Goal: Information Seeking & Learning: Learn about a topic

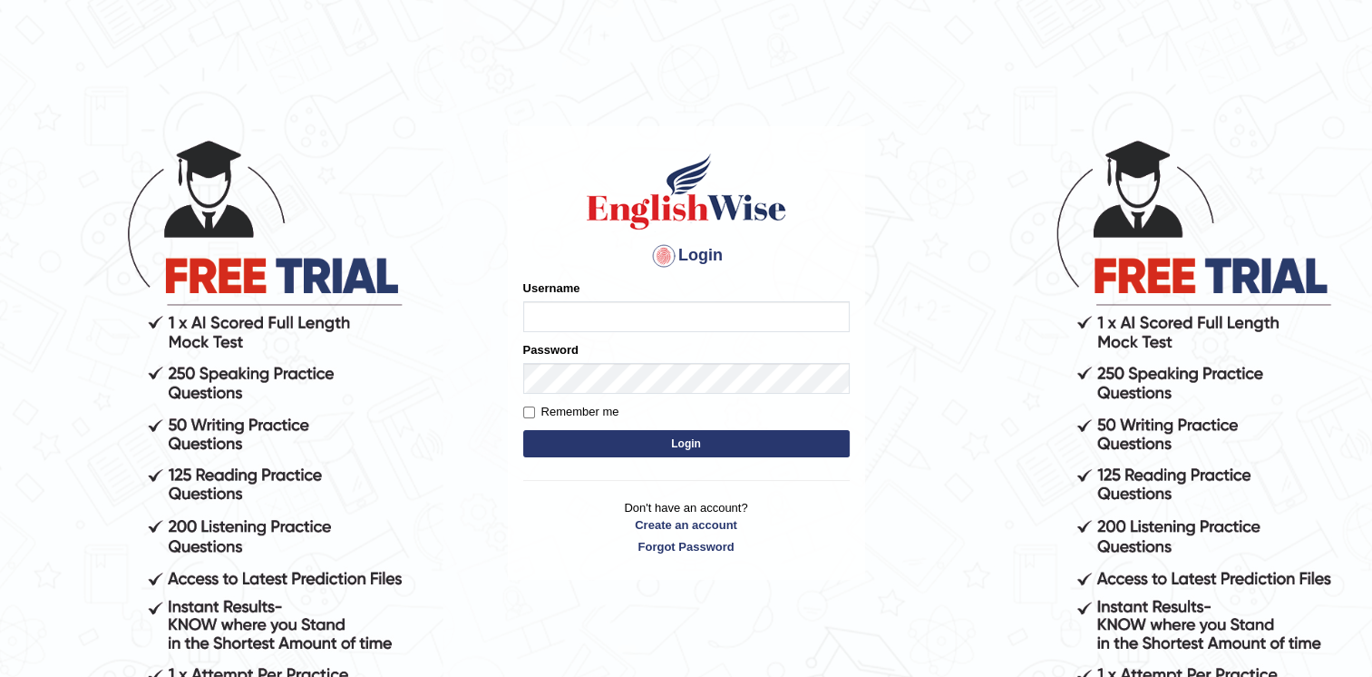
type input "Karan1509"
click at [563, 414] on label "Remember me" at bounding box center [571, 412] width 96 height 18
click at [535, 414] on input "Remember me" at bounding box center [529, 412] width 12 height 12
checkbox input "true"
click at [604, 440] on button "Login" at bounding box center [686, 443] width 327 height 27
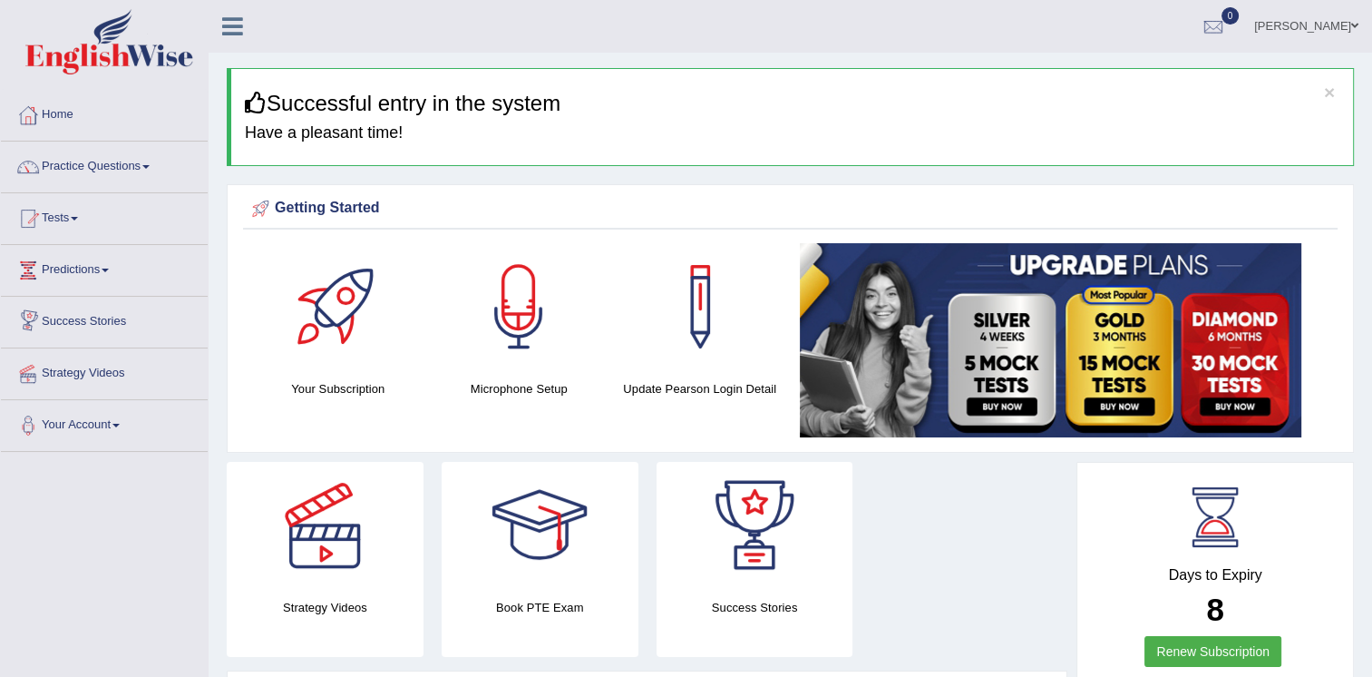
click at [149, 180] on link "Practice Questions" at bounding box center [104, 163] width 207 height 45
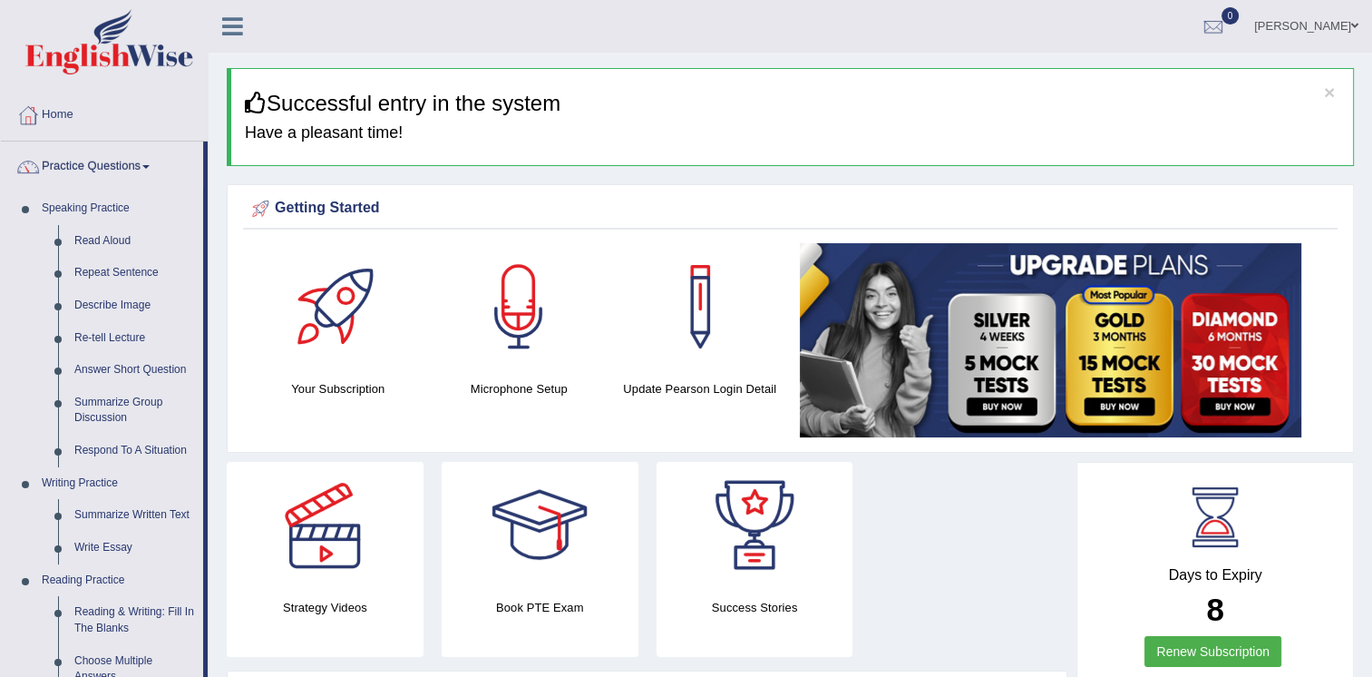
click at [149, 180] on link "Practice Questions" at bounding box center [102, 163] width 202 height 45
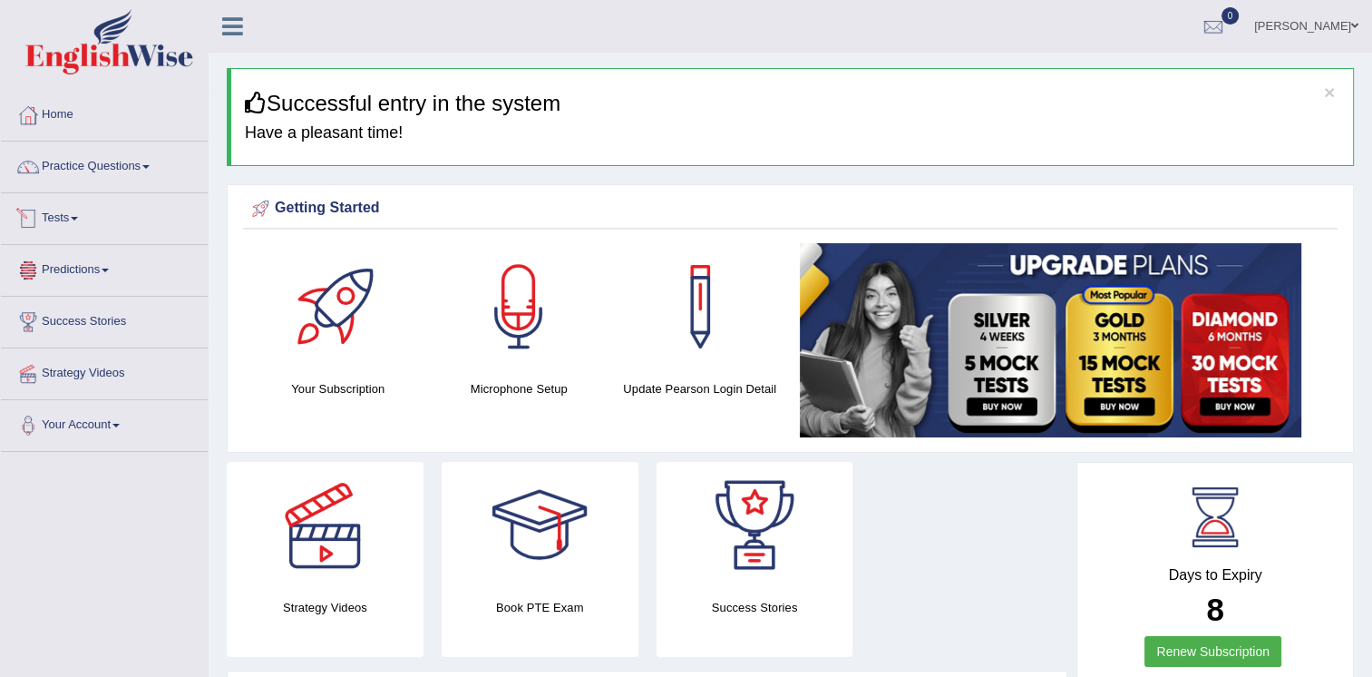
click at [93, 281] on link "Predictions" at bounding box center [104, 267] width 207 height 45
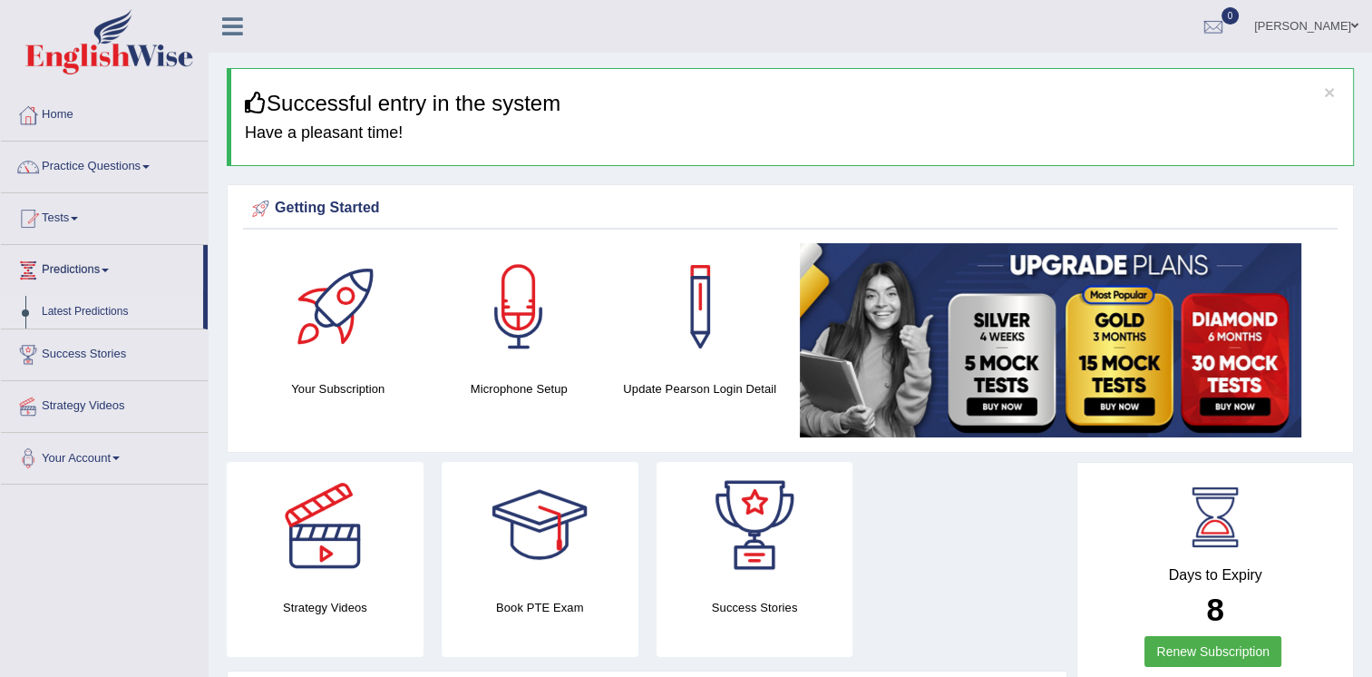
click at [97, 311] on link "Latest Predictions" at bounding box center [119, 312] width 170 height 33
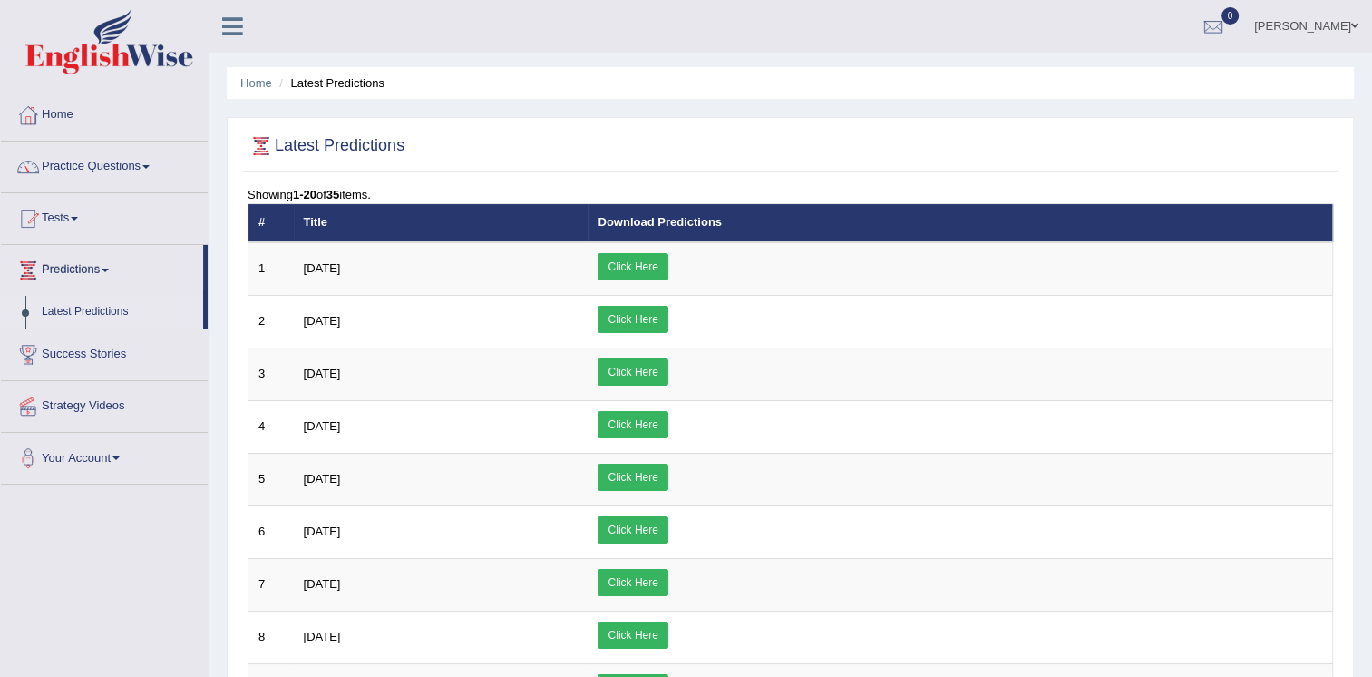
click at [362, 86] on li "Latest Predictions" at bounding box center [330, 82] width 110 height 17
click at [247, 82] on link "Home" at bounding box center [256, 83] width 32 height 14
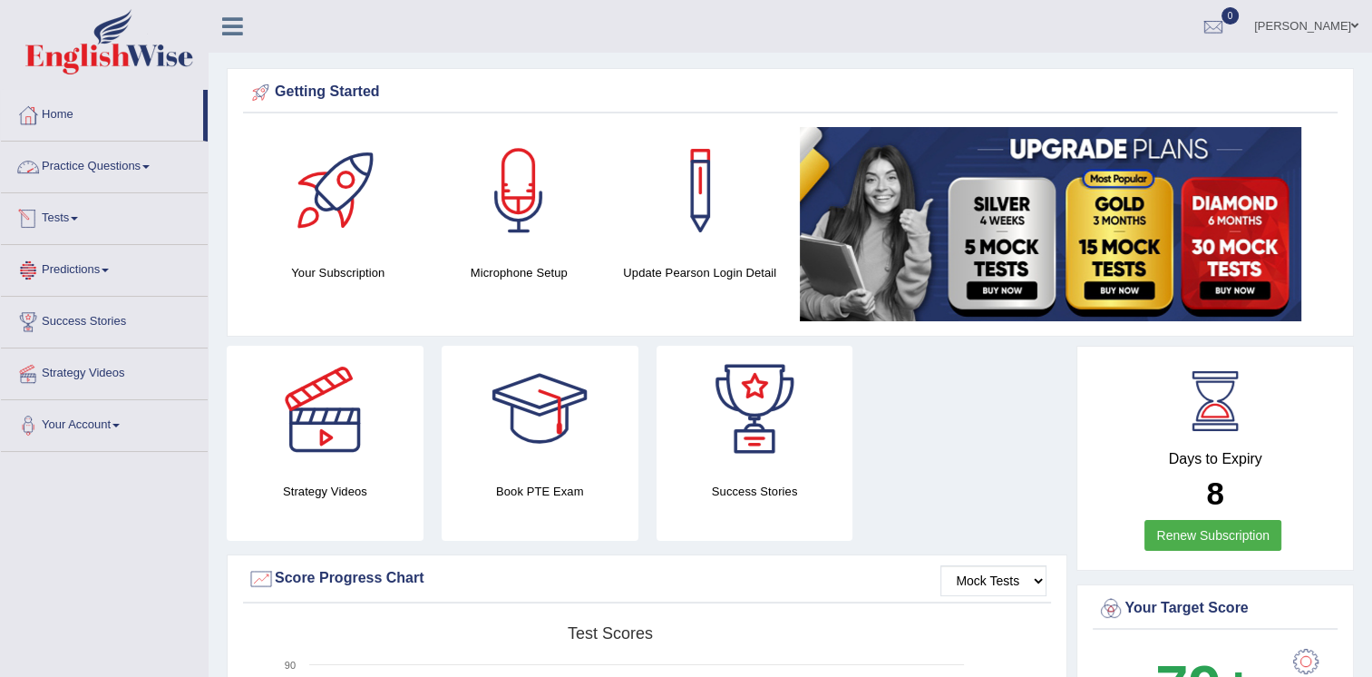
click at [87, 269] on link "Predictions" at bounding box center [104, 267] width 207 height 45
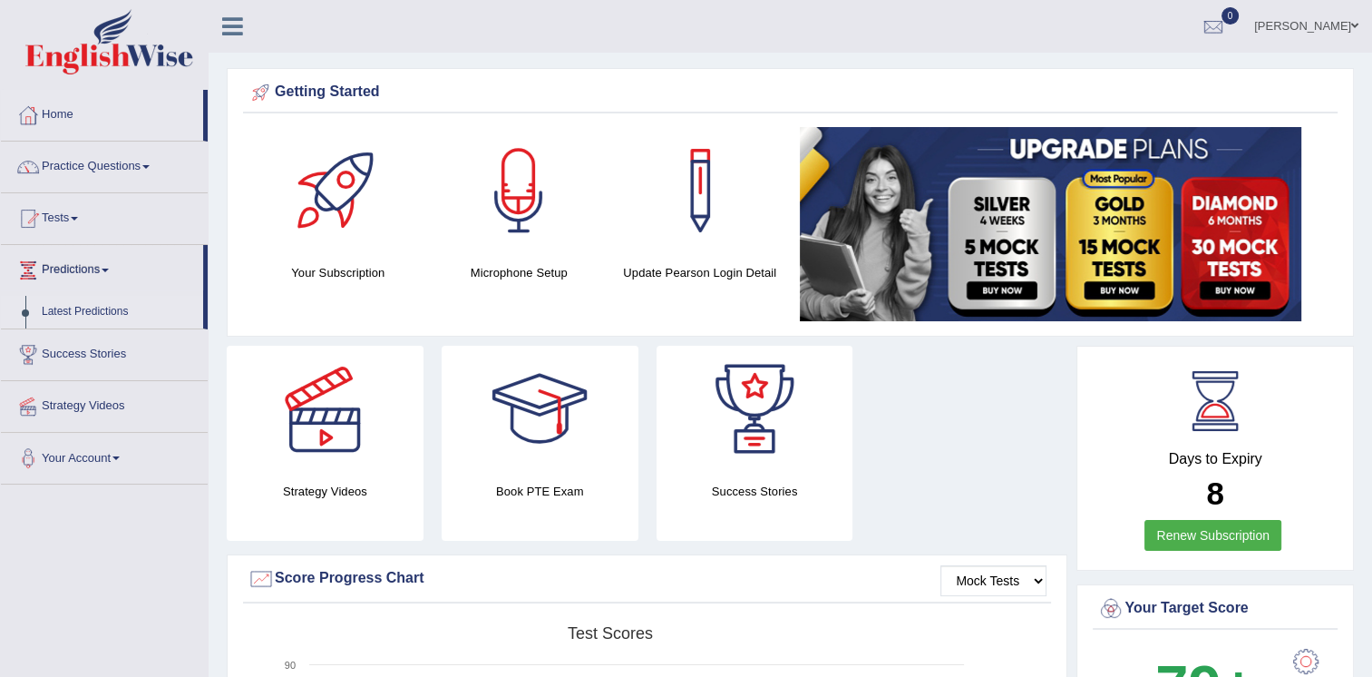
click at [100, 314] on link "Latest Predictions" at bounding box center [119, 312] width 170 height 33
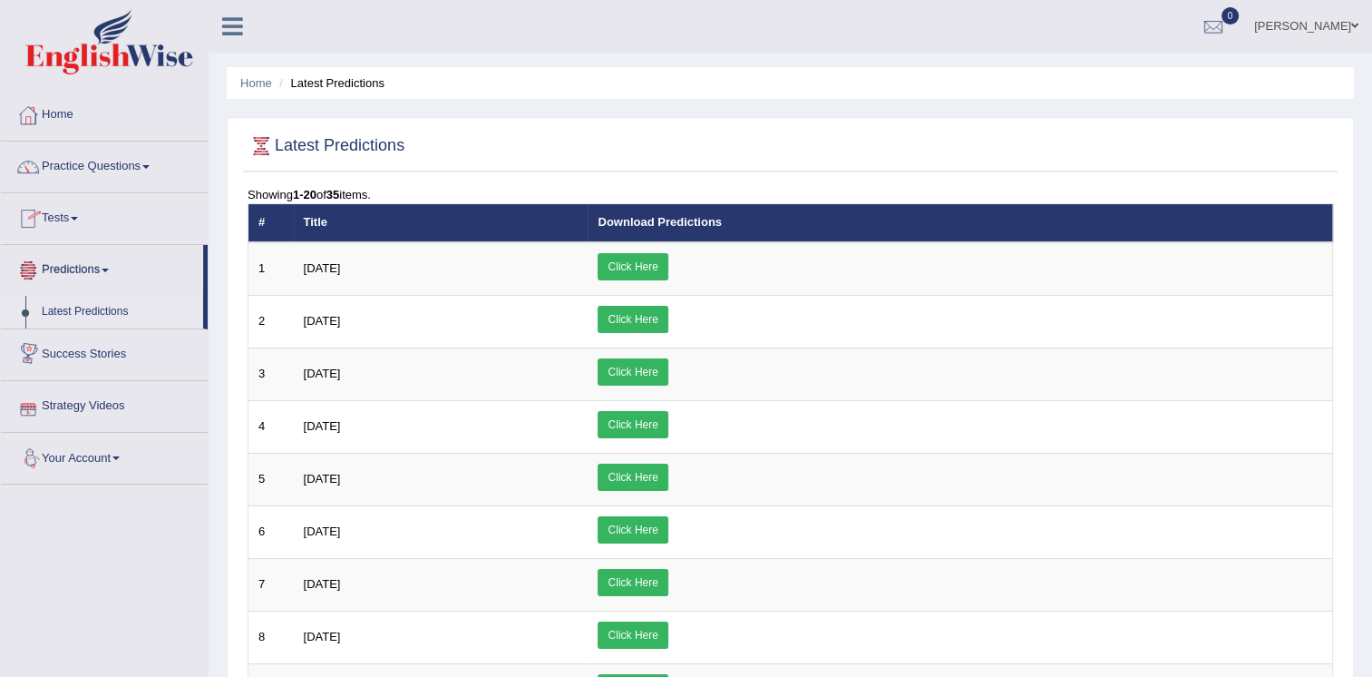
click at [76, 121] on link "Home" at bounding box center [104, 112] width 207 height 45
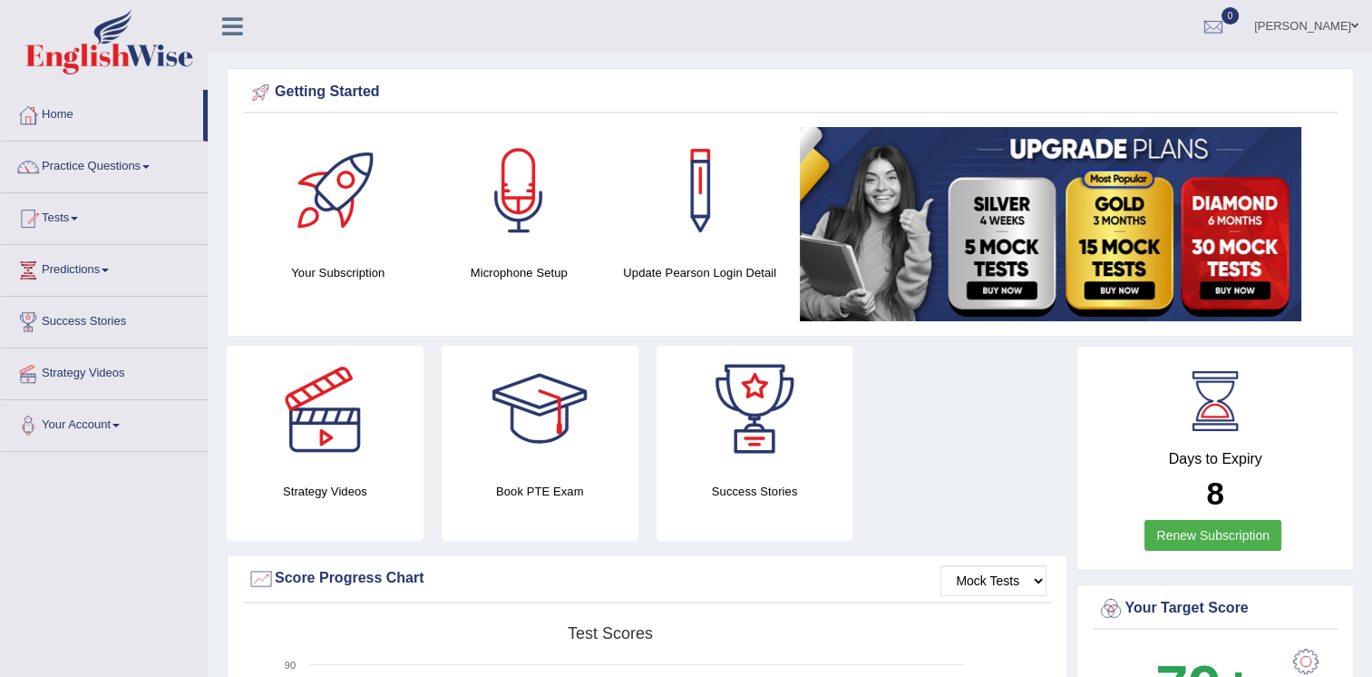
click at [1325, 22] on link "Karan Wahi" at bounding box center [1307, 23] width 132 height 47
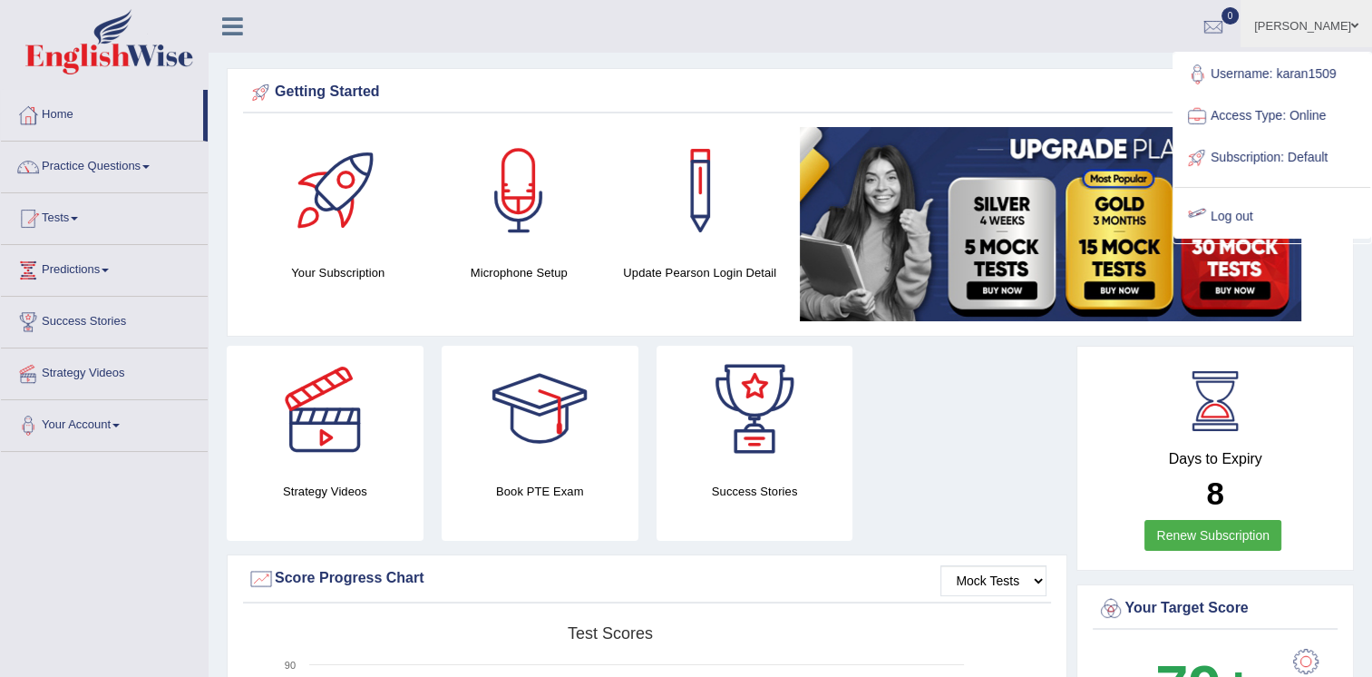
click at [1228, 219] on link "Log out" at bounding box center [1273, 217] width 196 height 42
